Goal: Transaction & Acquisition: Download file/media

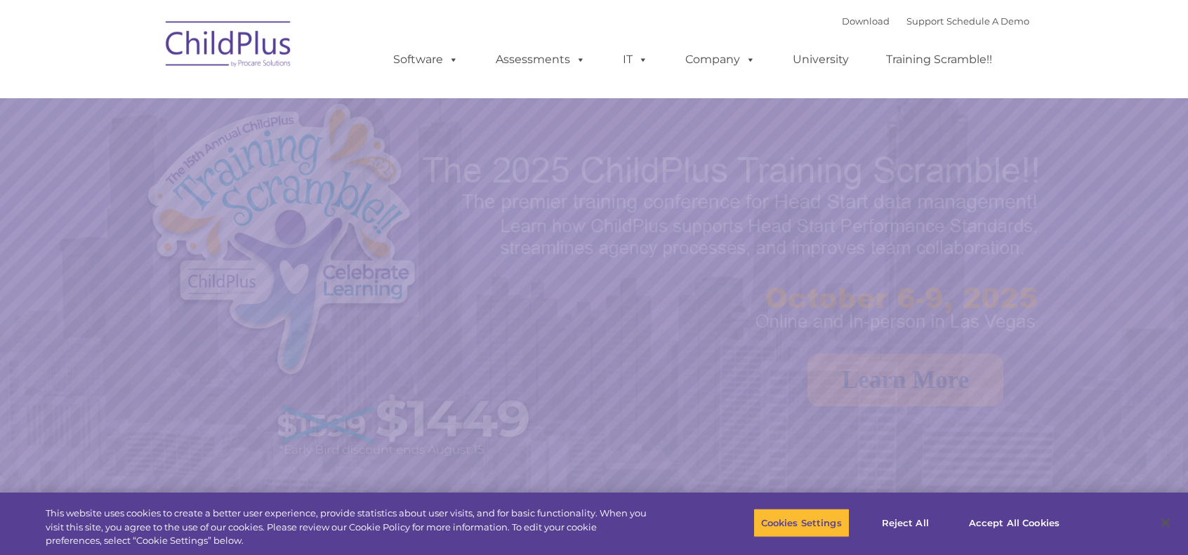
select select "MEDIUM"
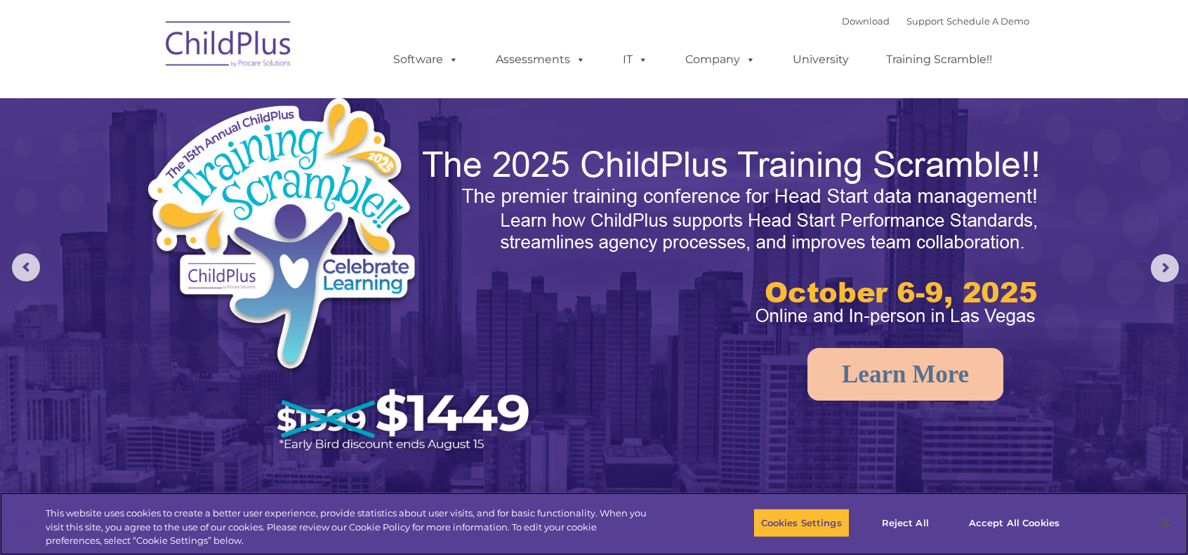
scroll to position [6, 0]
click at [435, 55] on link "Software" at bounding box center [425, 60] width 93 height 28
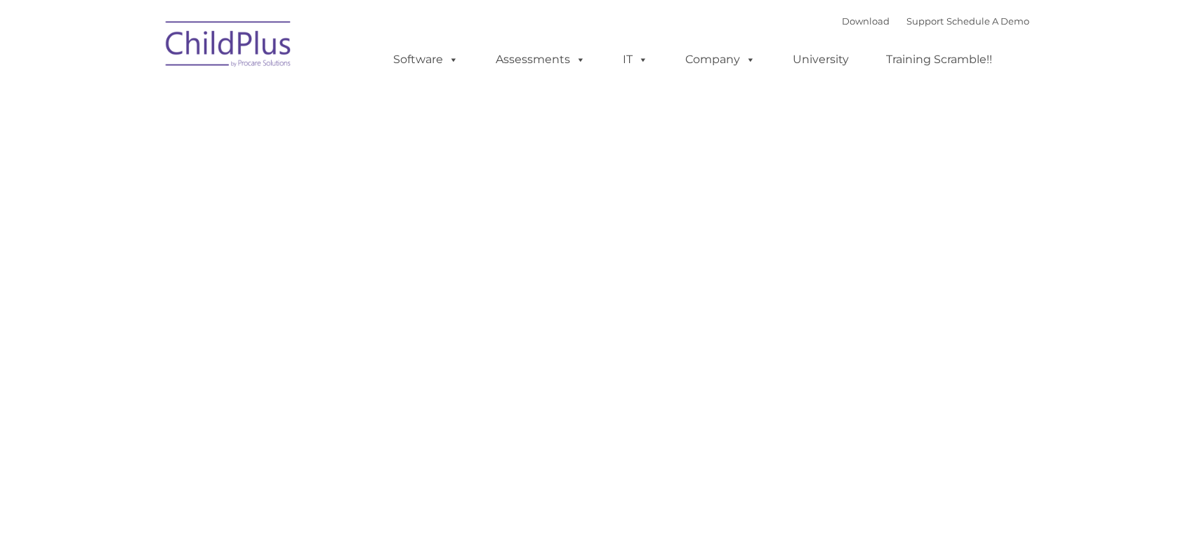
type input ""
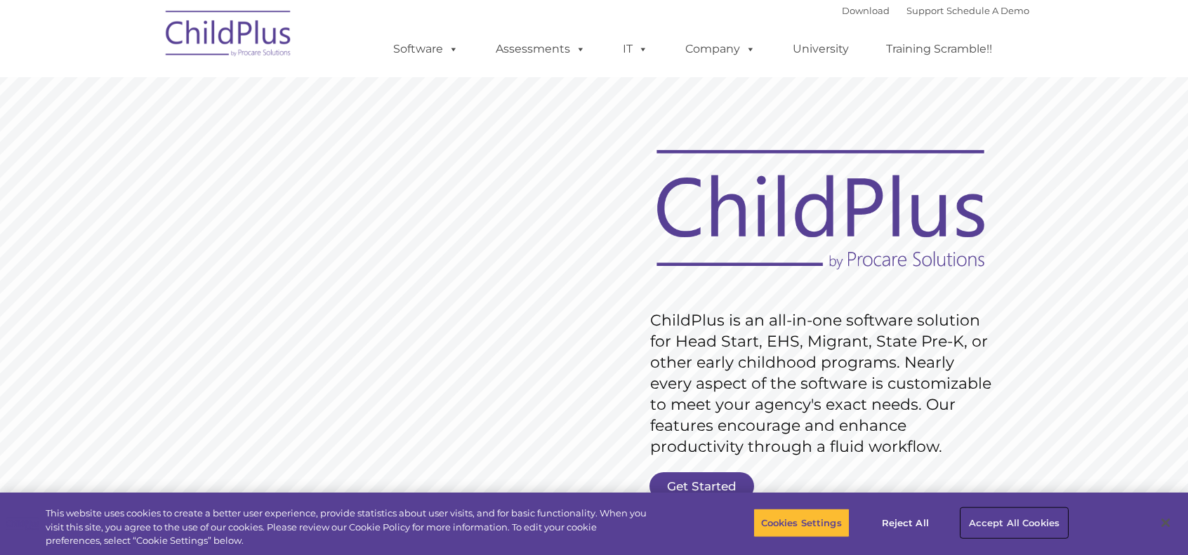
click at [980, 519] on button "Accept All Cookies" at bounding box center [1014, 522] width 106 height 29
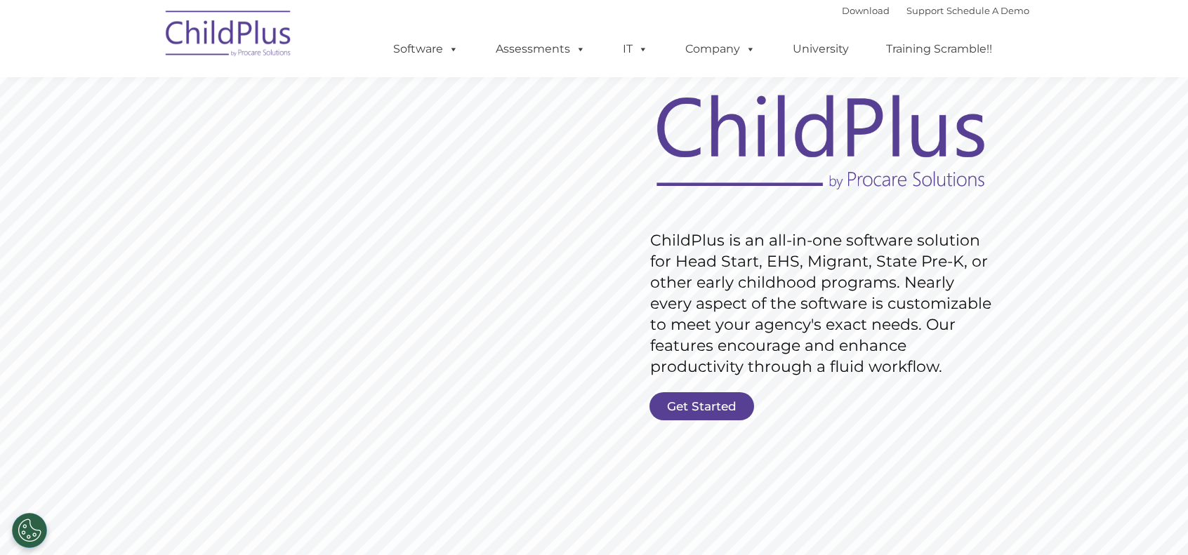
scroll to position [84, 0]
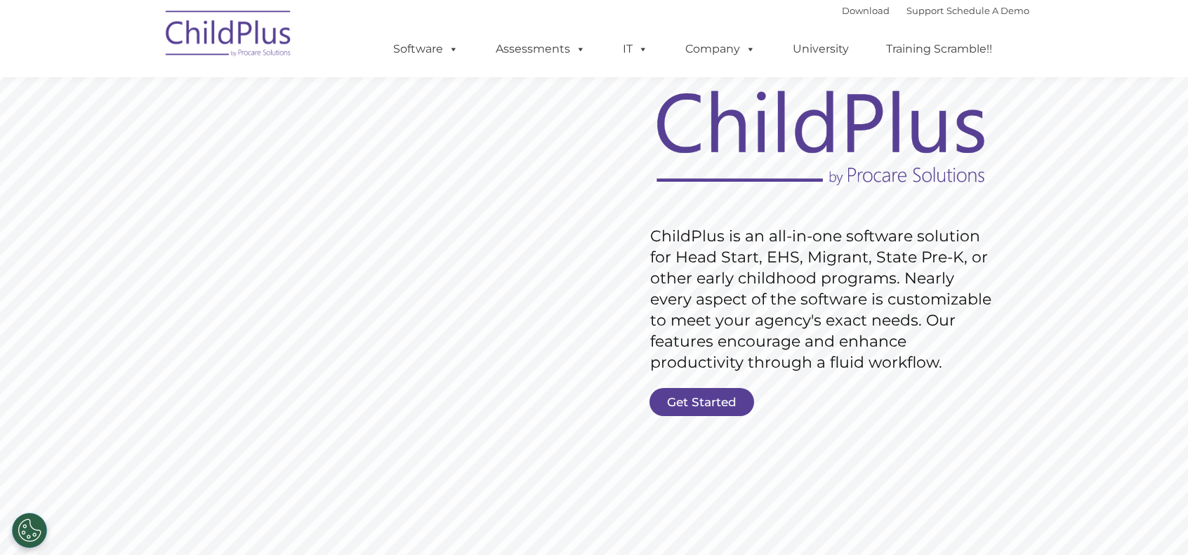
click at [859, 5] on div "Download Support | Schedule A Demo " at bounding box center [935, 10] width 187 height 21
click at [849, 13] on link "Download" at bounding box center [866, 10] width 48 height 11
